Goal: Find contact information: Find contact information

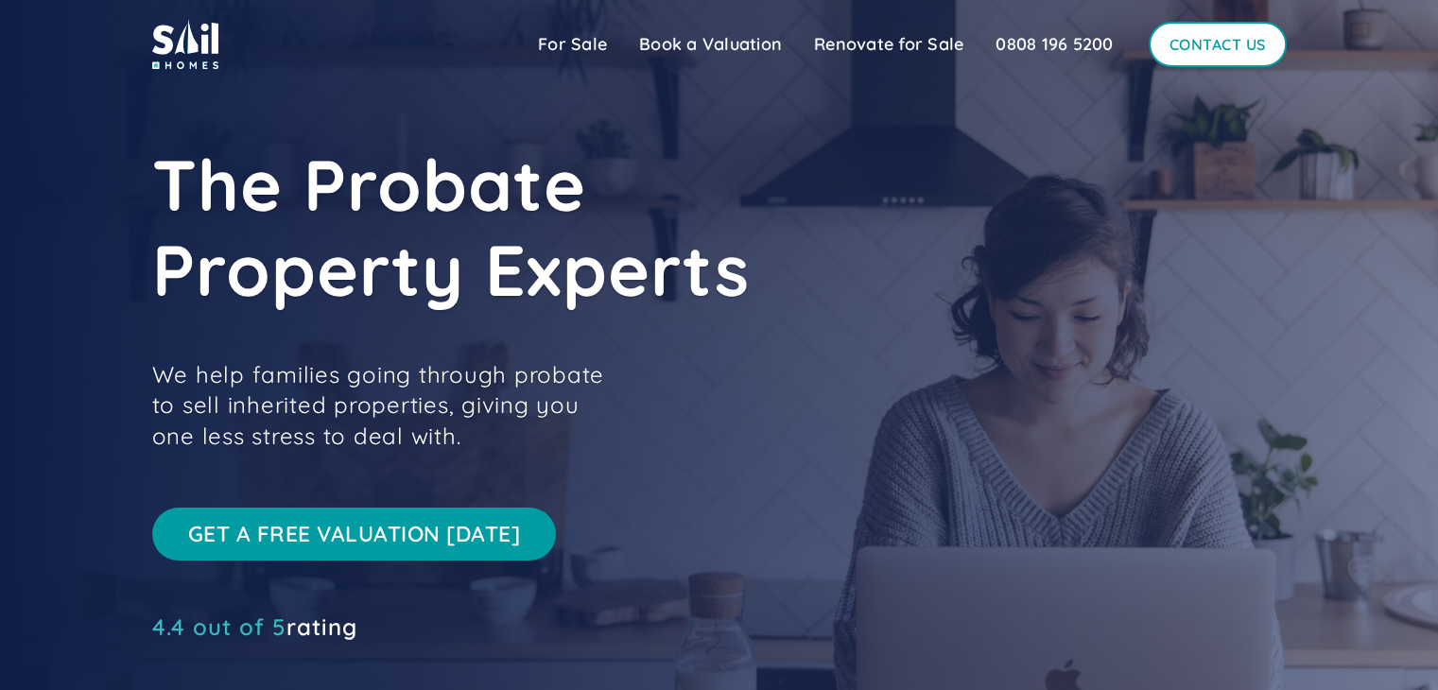
click at [1214, 54] on link "Contact Us" at bounding box center [1218, 44] width 138 height 45
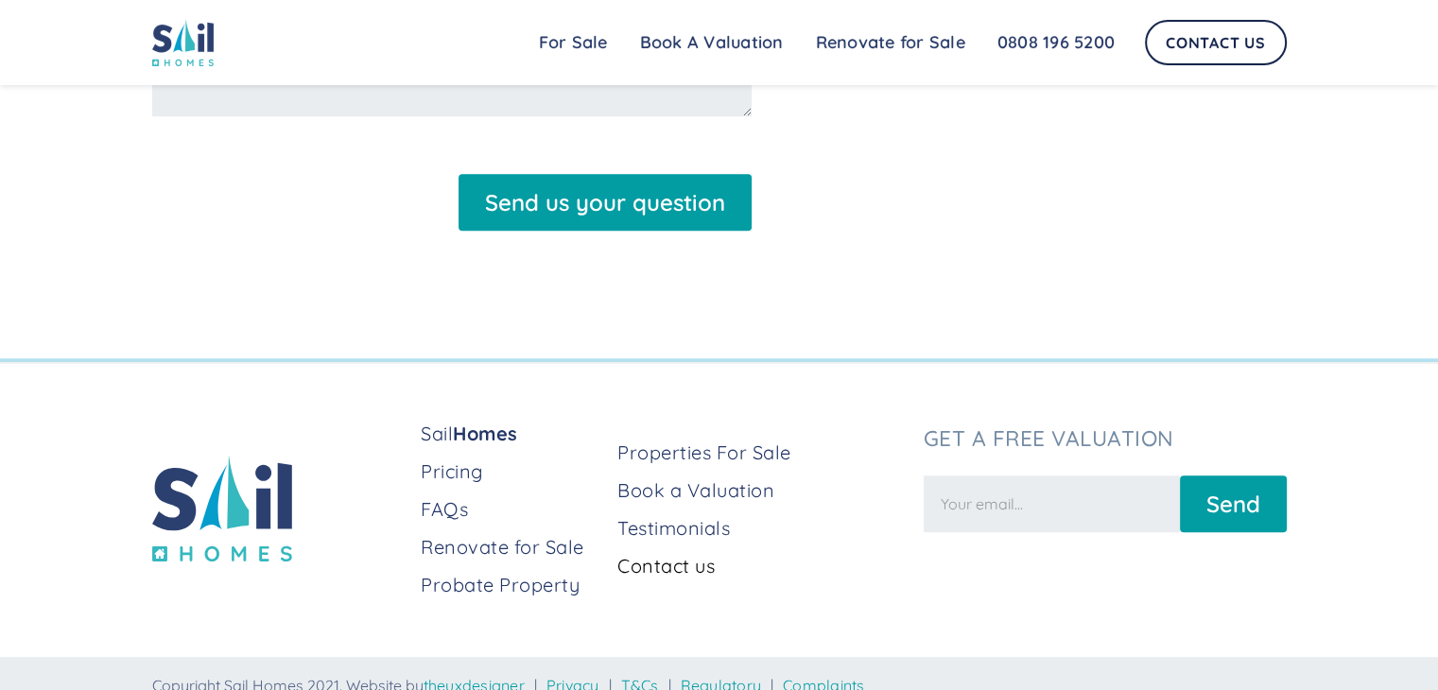
scroll to position [199, 0]
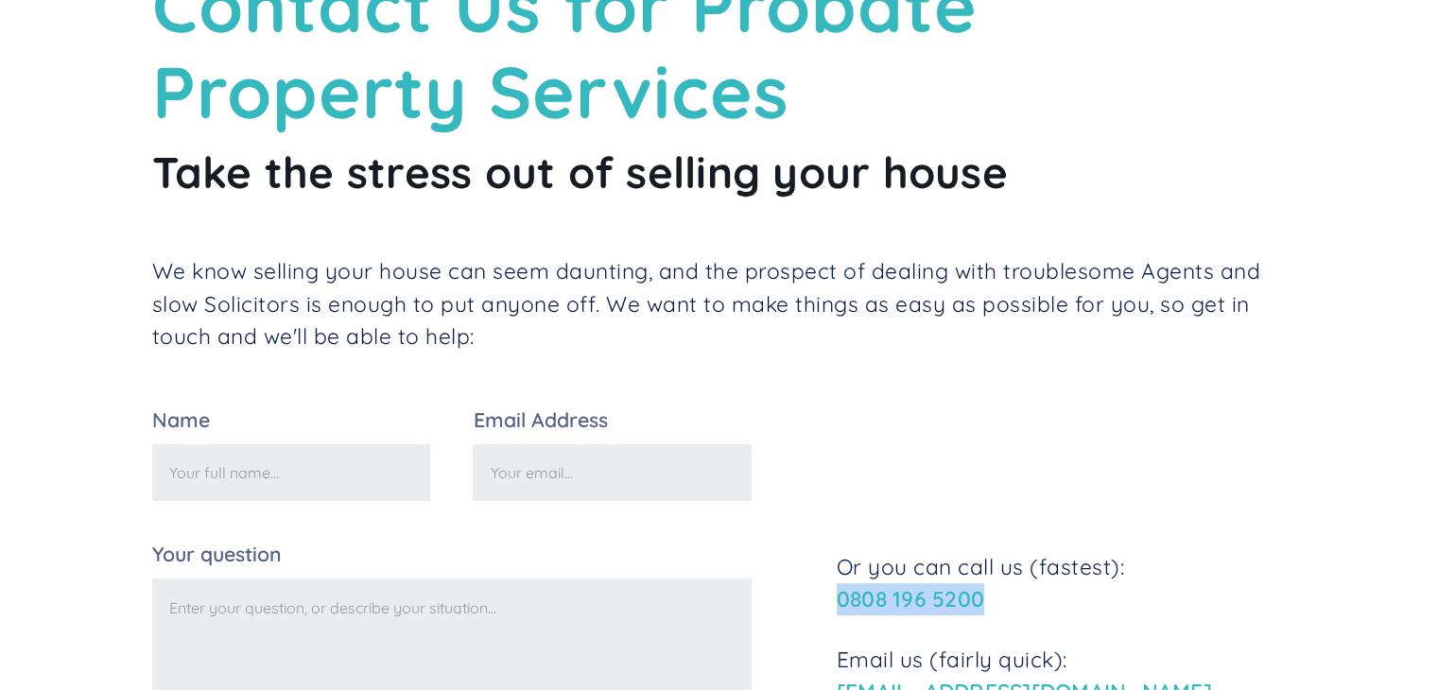
drag, startPoint x: 1020, startPoint y: 599, endPoint x: 836, endPoint y: 600, distance: 184.4
click at [837, 600] on p "Or you can call us (fastest): [PHONE_NUMBER]" at bounding box center [1062, 583] width 450 height 64
copy link "0808 196 5200"
